Goal: Task Accomplishment & Management: Use online tool/utility

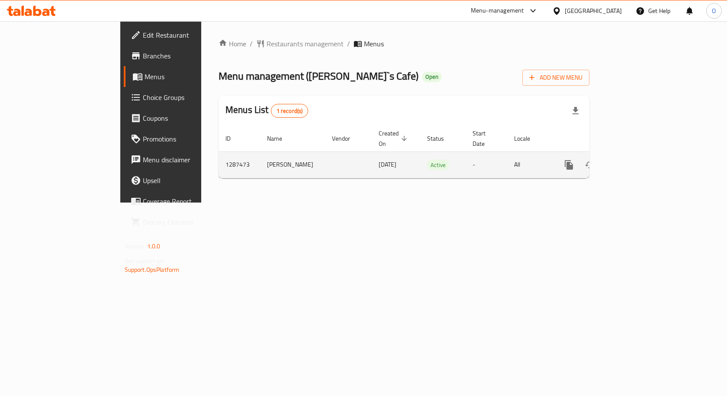
click at [636, 160] on icon "enhanced table" at bounding box center [631, 165] width 10 height 10
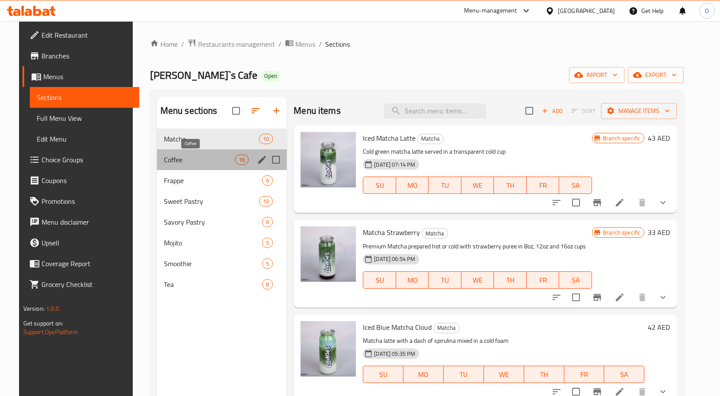
click at [204, 160] on span "Coffee" at bounding box center [199, 159] width 71 height 10
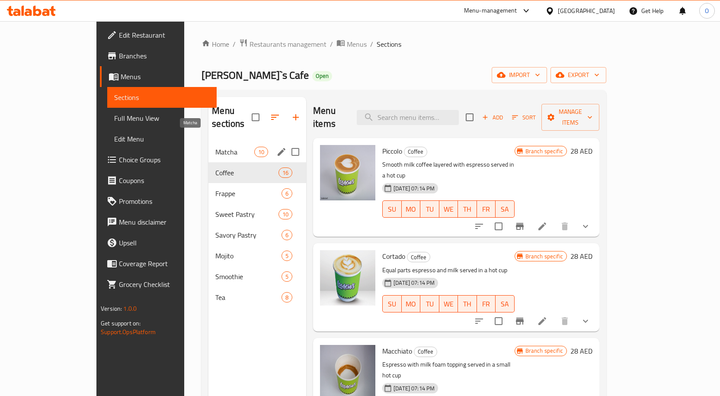
click at [208, 144] on div "Matcha 10" at bounding box center [257, 151] width 98 height 21
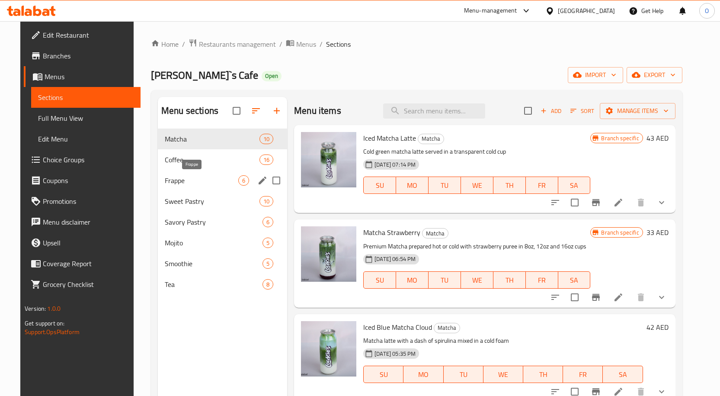
click at [183, 176] on span "Frappe" at bounding box center [202, 180] width 74 height 10
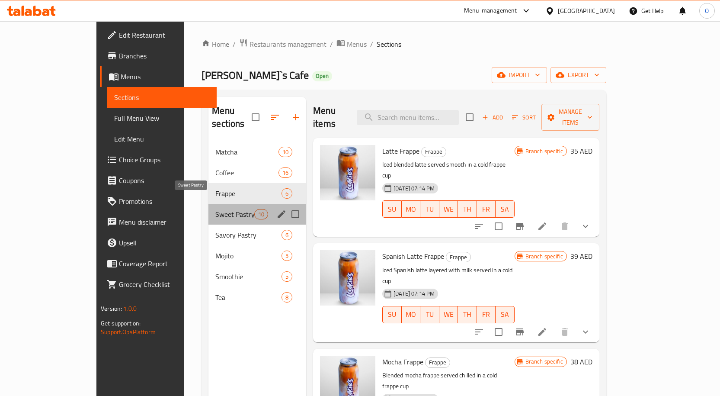
click at [215, 209] on span "Sweet Pastry" at bounding box center [234, 214] width 39 height 10
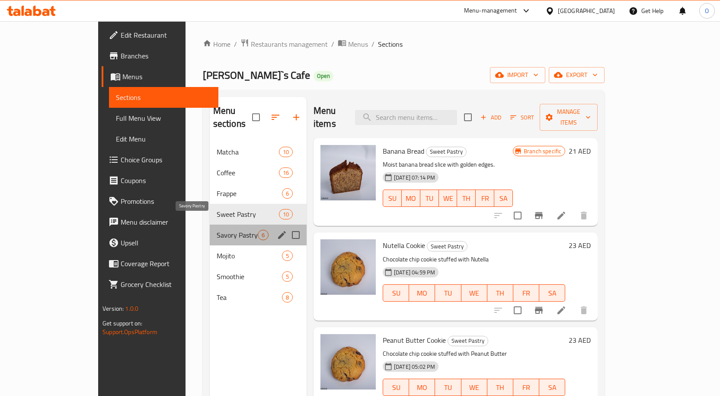
click at [217, 230] on span "Savory Pastry" at bounding box center [237, 235] width 41 height 10
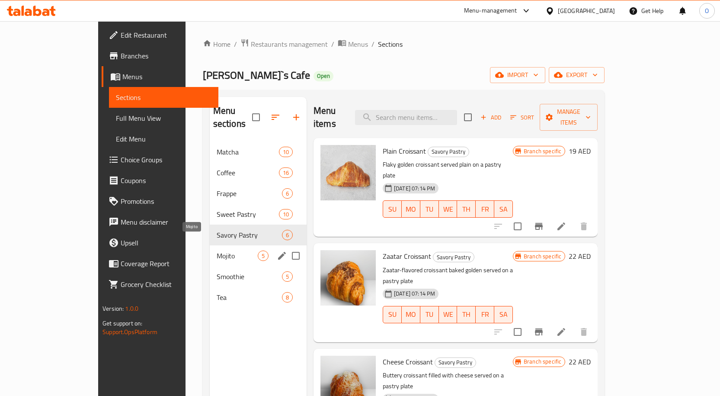
click at [217, 250] on span "Mojito" at bounding box center [237, 255] width 41 height 10
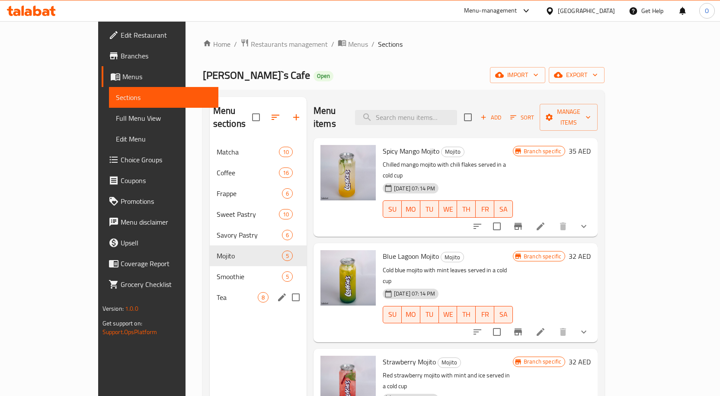
click at [210, 287] on div "Tea 8" at bounding box center [258, 297] width 97 height 21
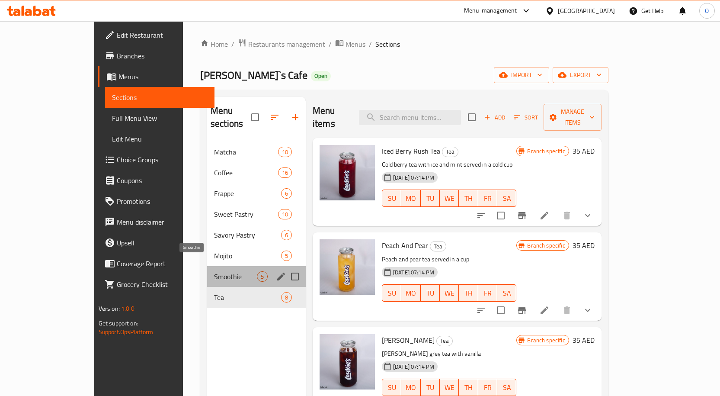
click at [214, 271] on span "Smoothie" at bounding box center [235, 276] width 43 height 10
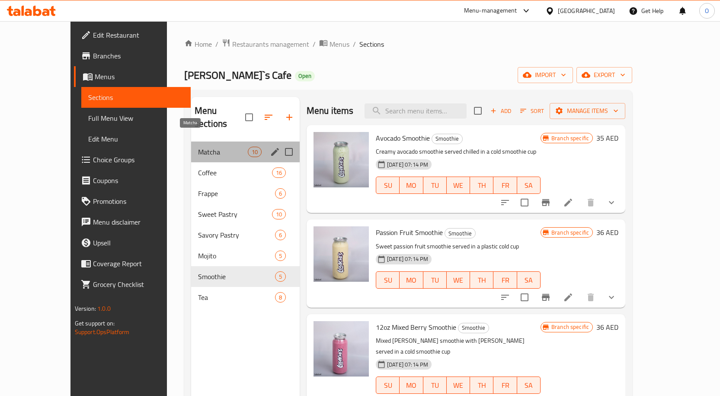
click at [198, 147] on span "Matcha" at bounding box center [223, 152] width 50 height 10
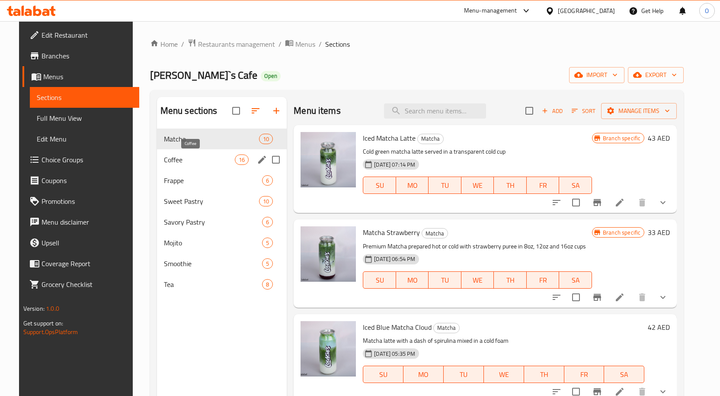
click at [182, 158] on span "Coffee" at bounding box center [199, 159] width 71 height 10
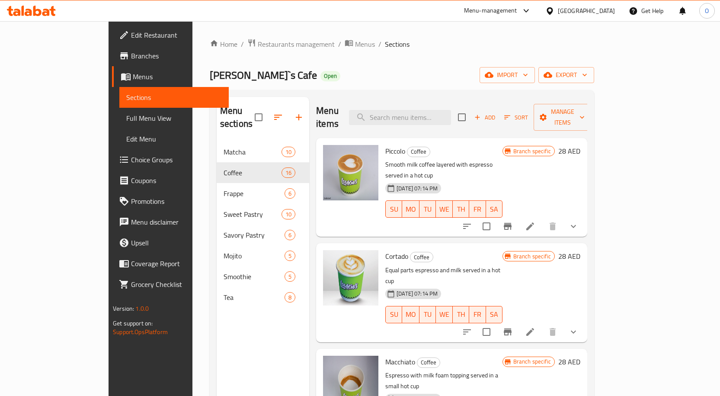
click at [506, 16] on div "Menu-management" at bounding box center [490, 11] width 53 height 10
click at [444, 99] on div "Vendor Portal Radmin" at bounding box center [439, 96] width 58 height 10
